Goal: Check status: Check status

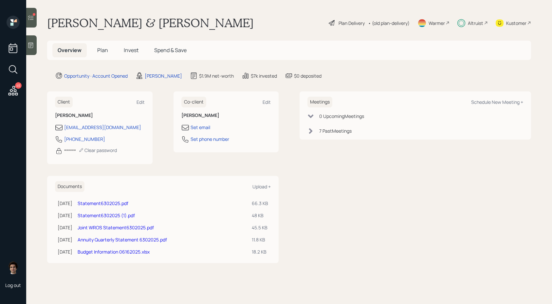
click at [122, 50] on h5 "Invest" at bounding box center [130, 50] width 25 height 14
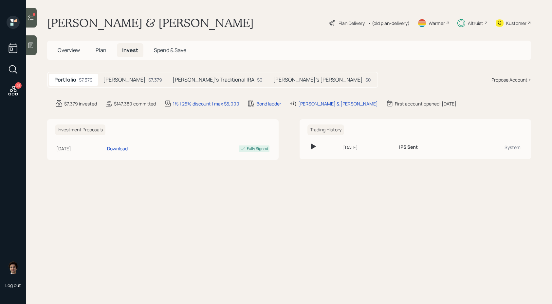
click at [122, 77] on h5 "[PERSON_NAME]" at bounding box center [124, 80] width 43 height 6
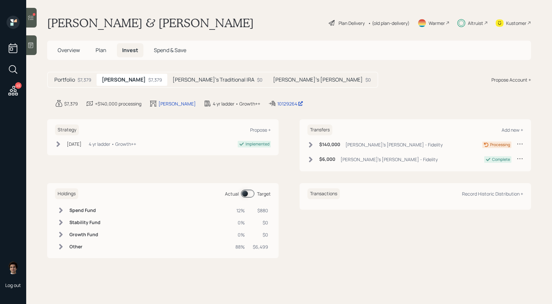
click at [172, 77] on h5 "[PERSON_NAME]'s Traditional IRA" at bounding box center [213, 80] width 82 height 6
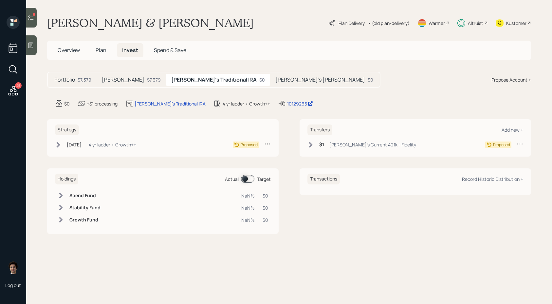
click at [166, 81] on div "[PERSON_NAME]'s Traditional IRA $0" at bounding box center [218, 80] width 104 height 12
click at [147, 81] on div "$7,379" at bounding box center [154, 79] width 14 height 7
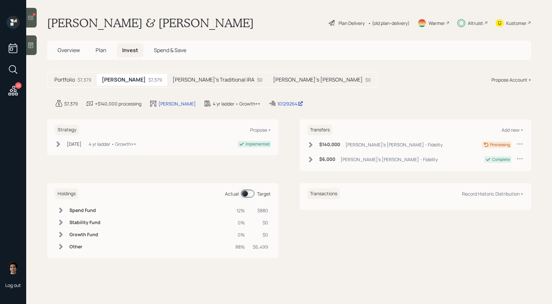
click at [333, 142] on h6 "$140,000" at bounding box center [329, 145] width 21 height 6
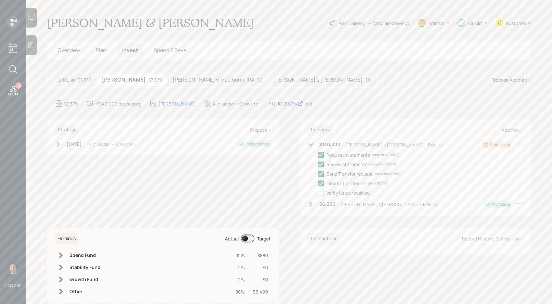
click at [265, 98] on main "[PERSON_NAME] & [PERSON_NAME] Plan Delivery • (old plan-delivery) Warmer Altrui…" at bounding box center [288, 152] width 525 height 304
click at [277, 106] on div "10129264" at bounding box center [290, 103] width 26 height 7
click at [183, 83] on h5 "[PERSON_NAME]'s Traditional IRA" at bounding box center [213, 80] width 82 height 6
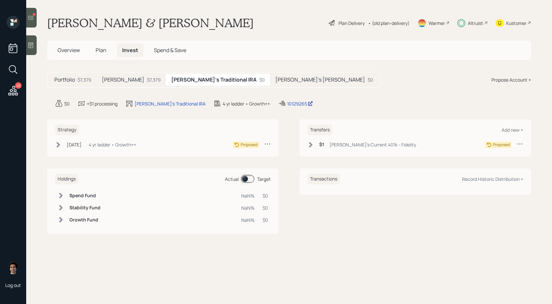
click at [254, 86] on div "Portfolio $7,379 [PERSON_NAME] $7,379 [PERSON_NAME]'s Traditional IRA $0 [PERSO…" at bounding box center [213, 80] width 333 height 16
click at [100, 79] on div "[PERSON_NAME] $7,379" at bounding box center [131, 80] width 69 height 12
